Goal: Complete application form

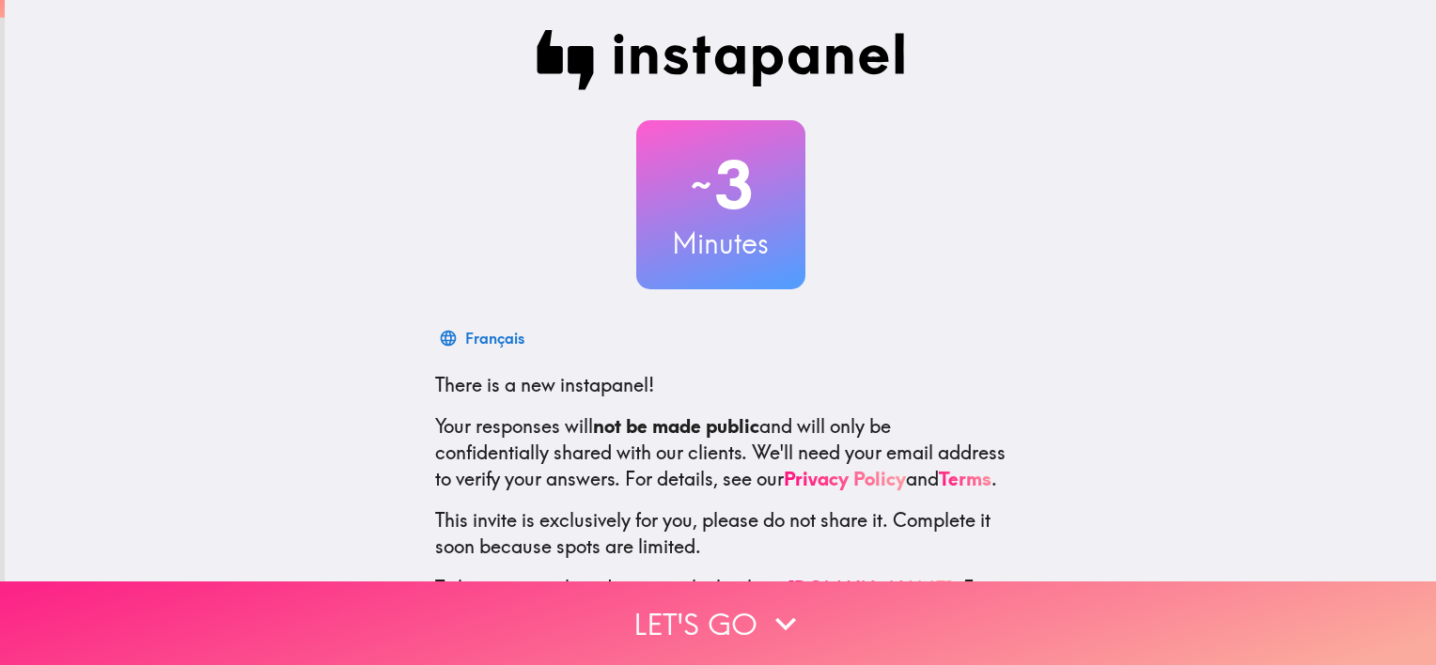
click at [727, 610] on button "Let's go" at bounding box center [718, 624] width 1436 height 84
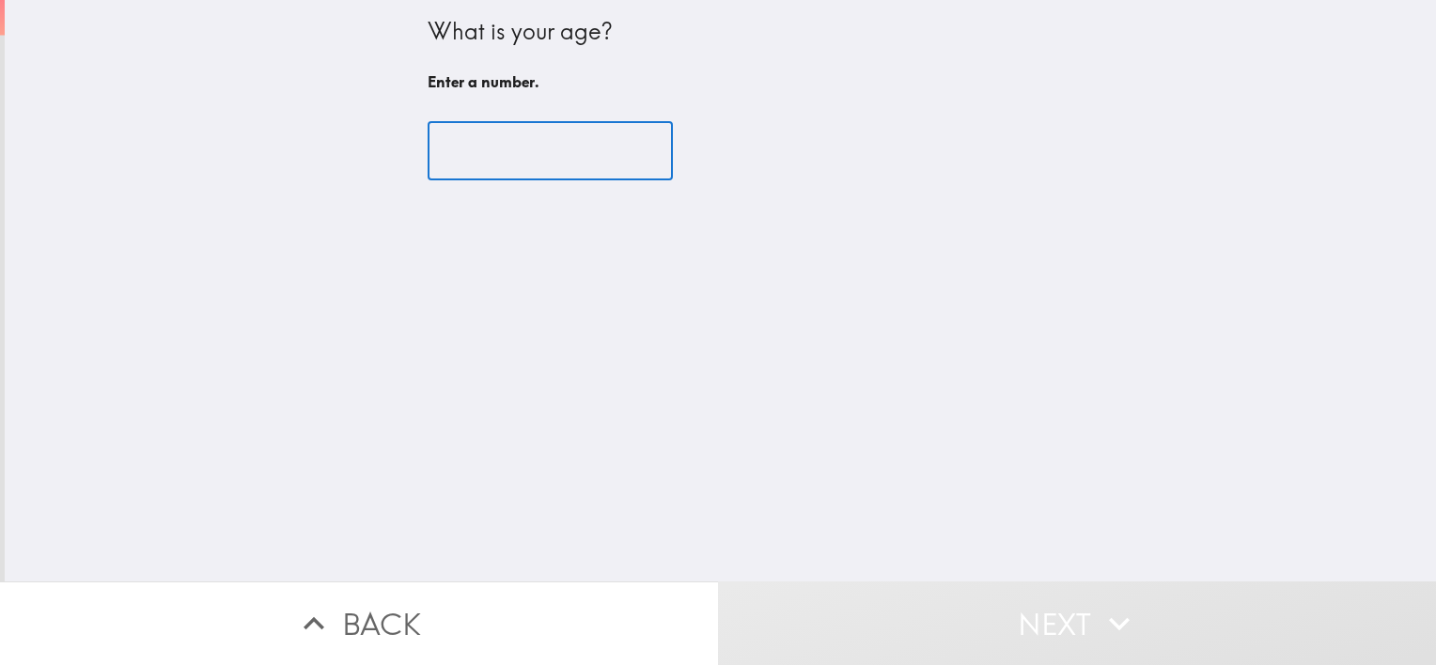
click at [520, 161] on input "number" at bounding box center [550, 151] width 245 height 58
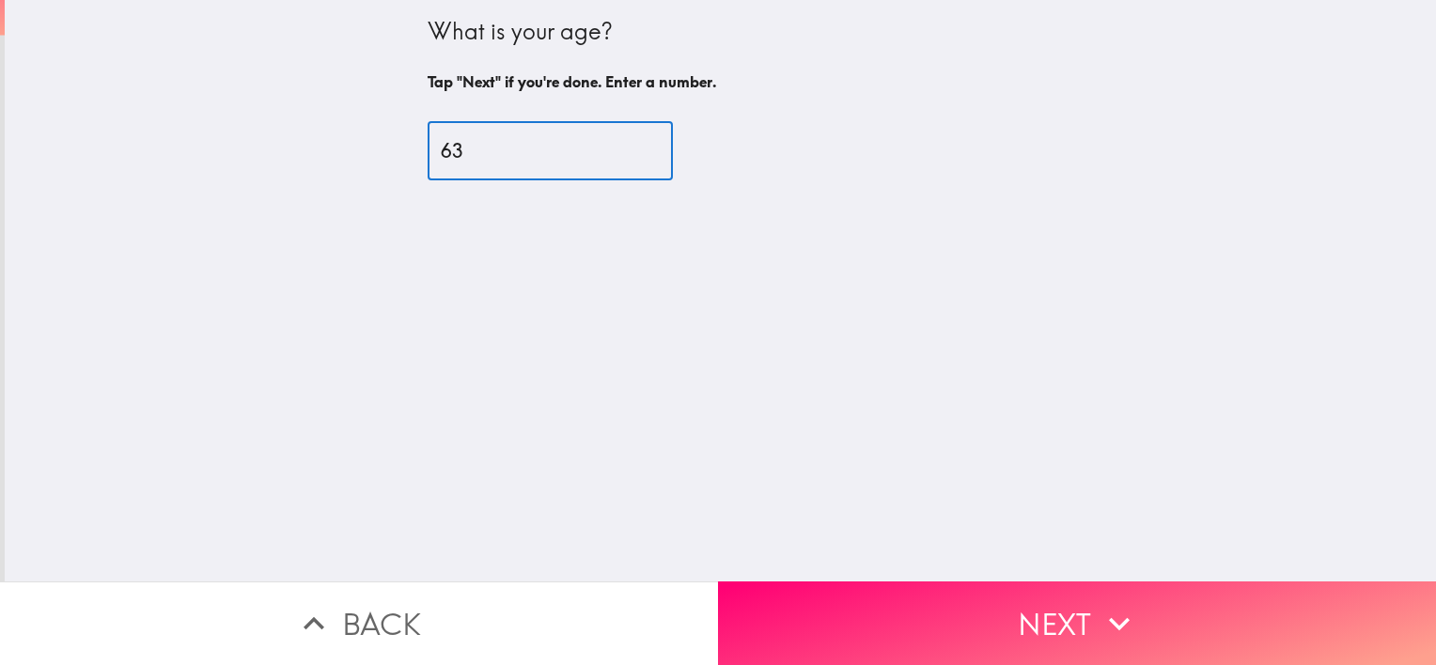
type input "63"
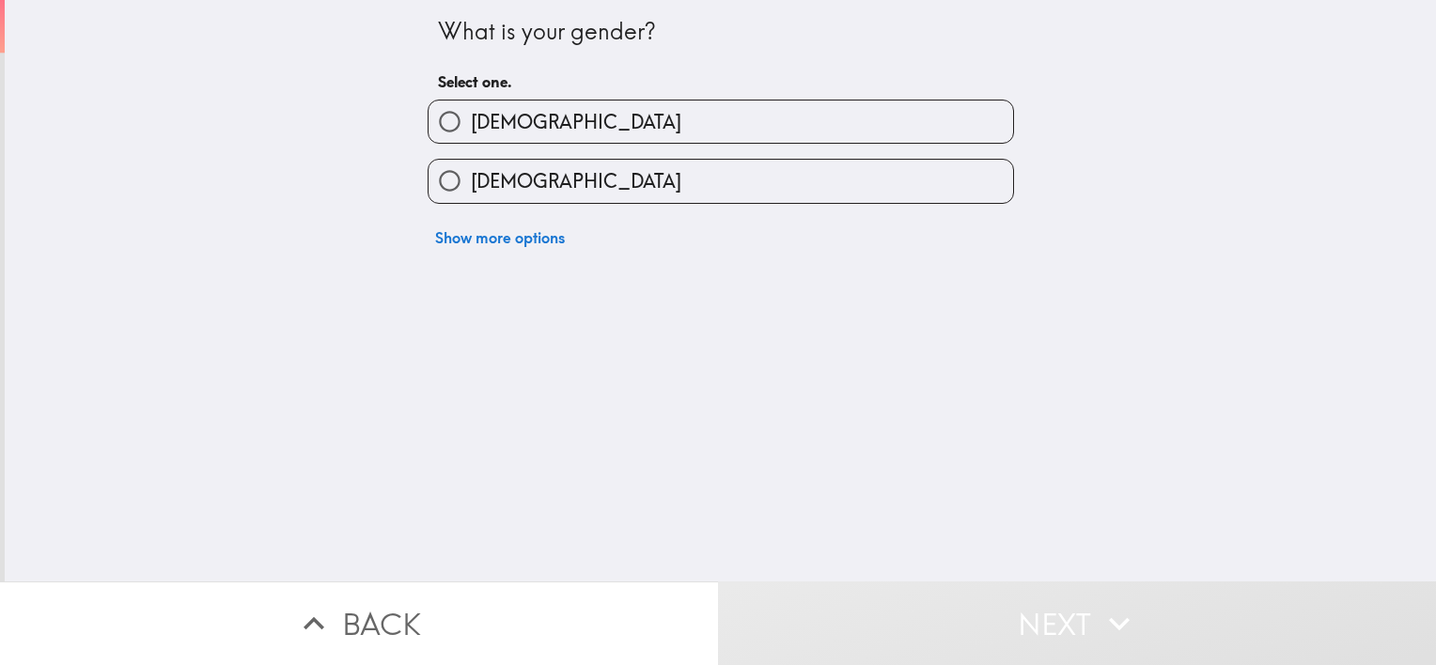
click at [510, 131] on label "[DEMOGRAPHIC_DATA]" at bounding box center [721, 122] width 585 height 42
click at [471, 131] on input "[DEMOGRAPHIC_DATA]" at bounding box center [450, 122] width 42 height 42
radio input "true"
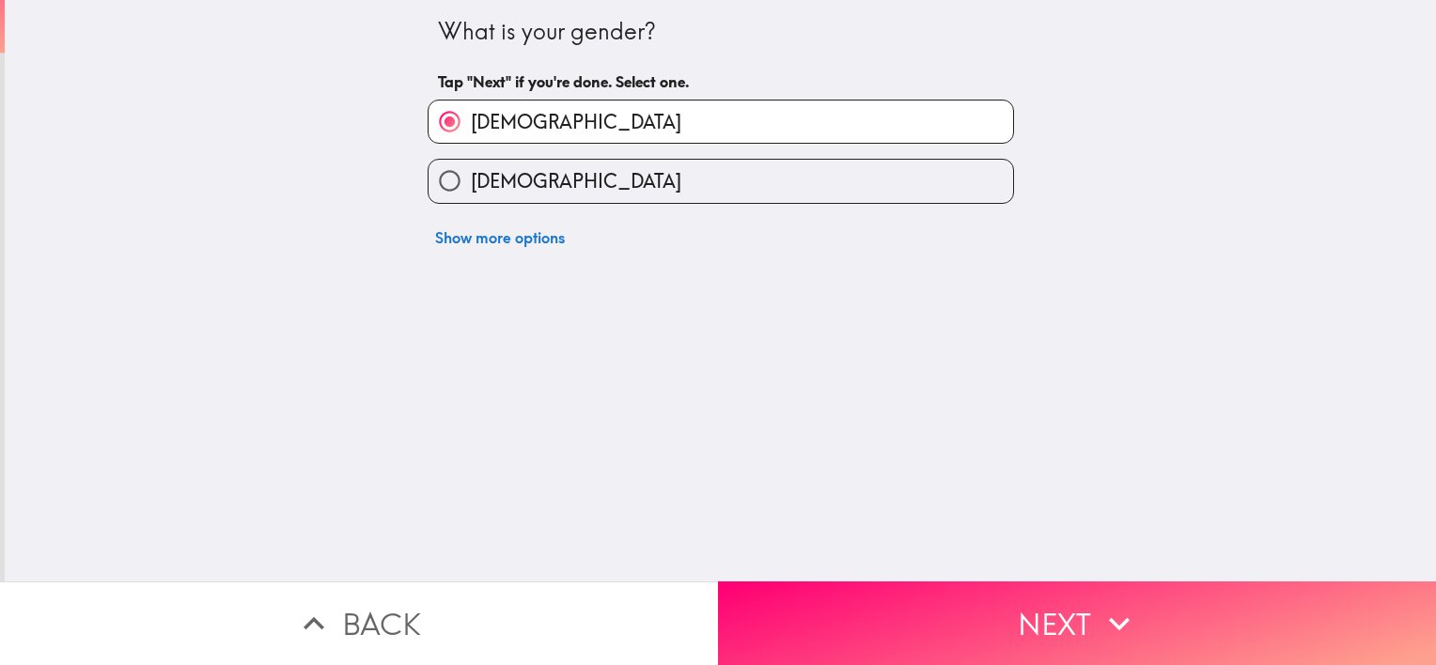
click at [718, 582] on button "Next" at bounding box center [1077, 624] width 718 height 84
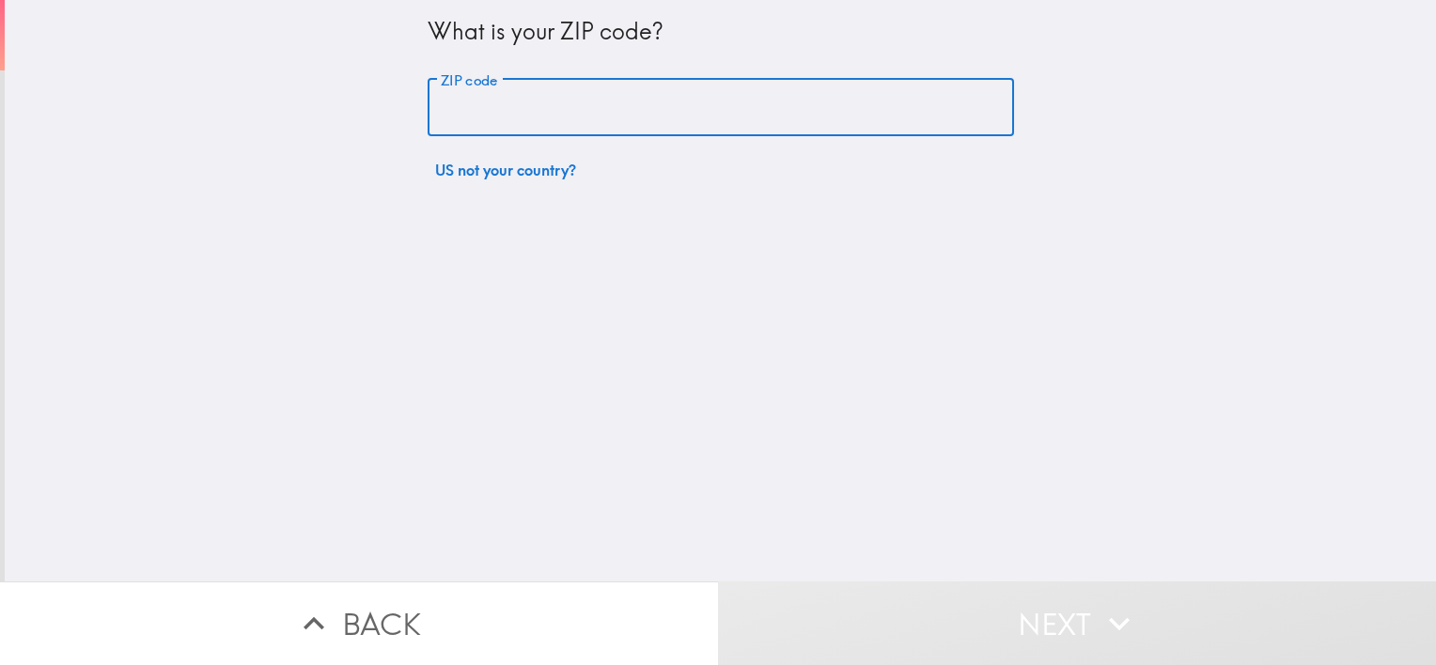
click at [482, 102] on input "ZIP code" at bounding box center [721, 108] width 586 height 58
type input "92582"
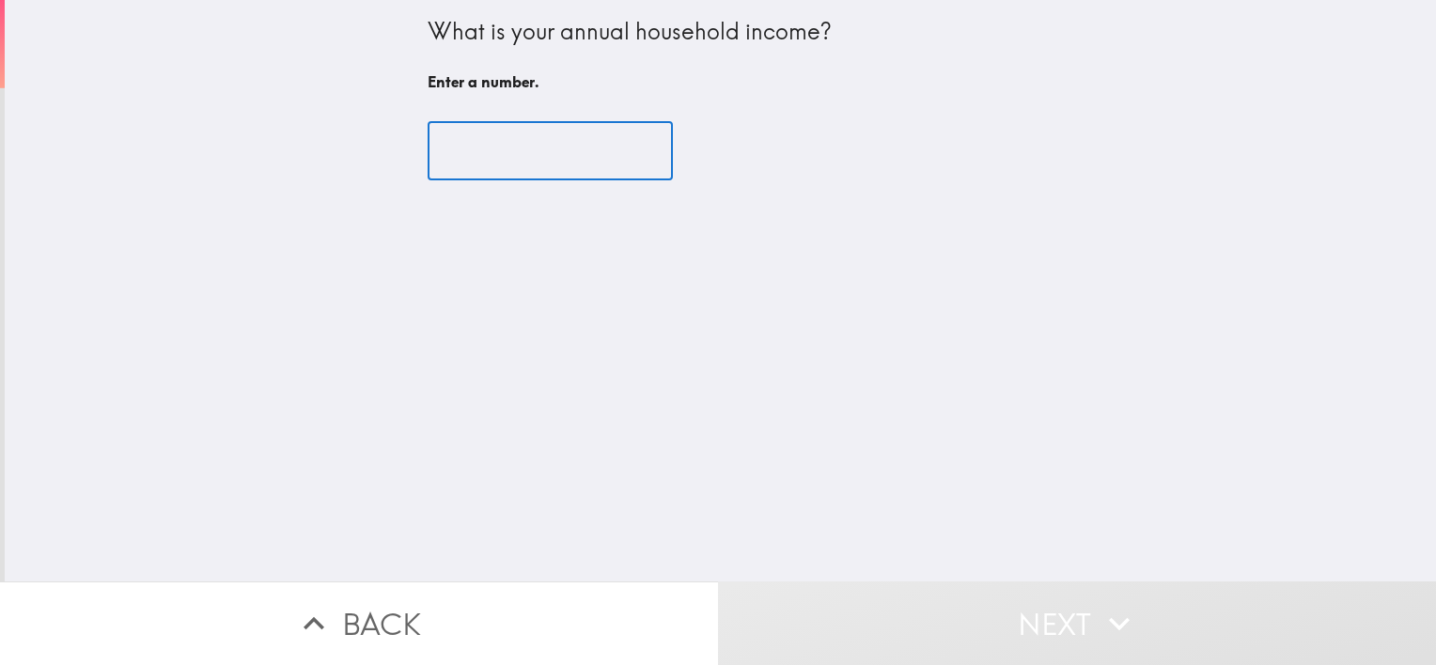
drag, startPoint x: 487, startPoint y: 158, endPoint x: 444, endPoint y: 150, distance: 43.9
click at [444, 150] on input "number" at bounding box center [550, 151] width 245 height 58
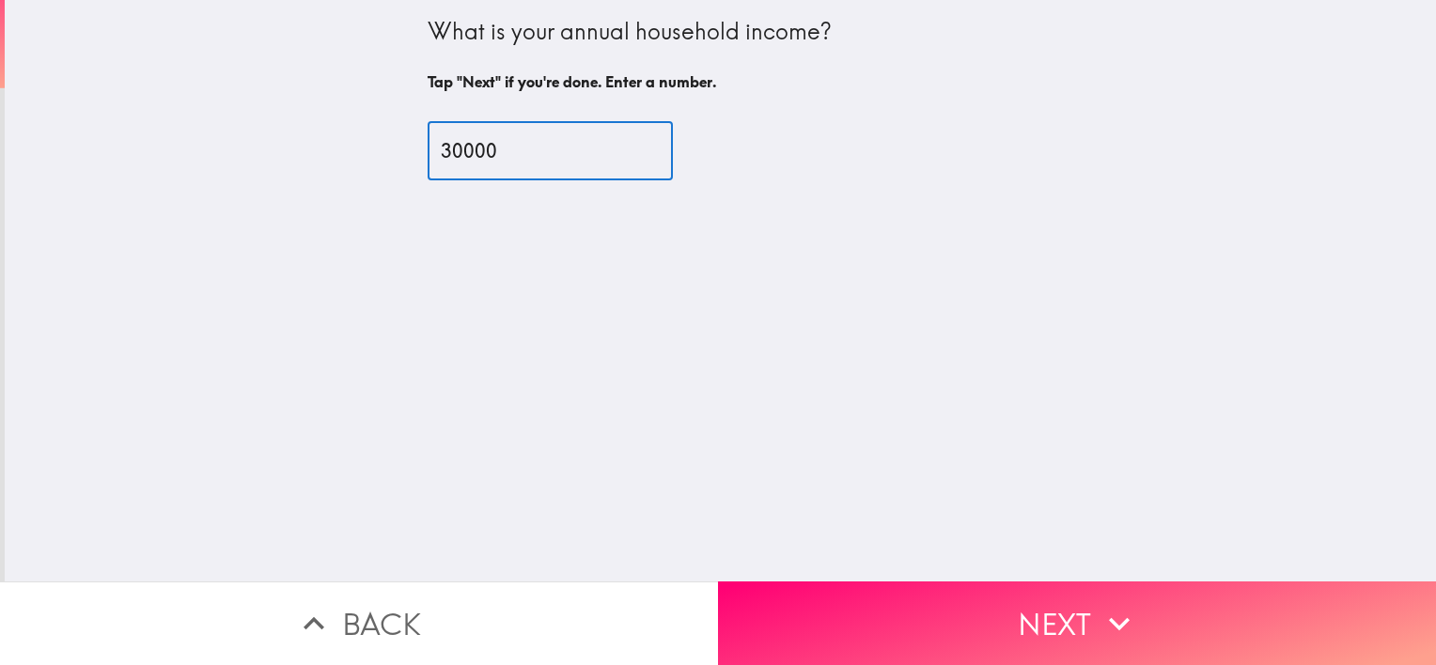
type input "30000"
